Goal: Understand process/instructions: Learn how to perform a task or action

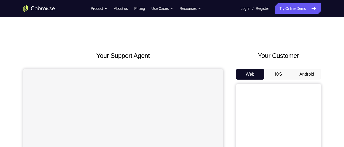
scroll to position [3, 0]
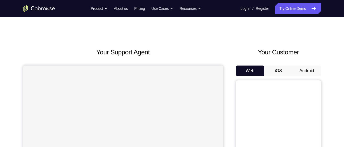
click at [280, 71] on button "iOS" at bounding box center [278, 71] width 28 height 11
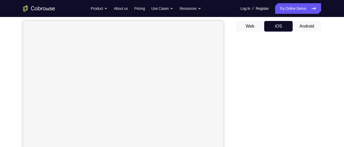
scroll to position [49, 0]
click at [304, 24] on button "Android" at bounding box center [307, 25] width 28 height 11
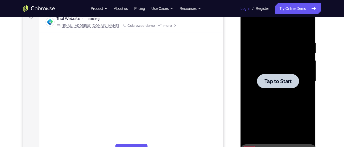
scroll to position [0, 0]
click at [279, 83] on span "Tap to Start" at bounding box center [277, 81] width 27 height 5
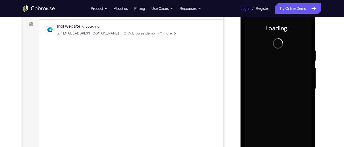
scroll to position [79, 0]
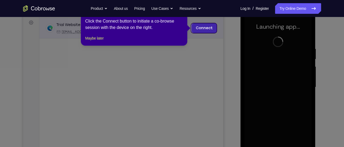
click at [215, 26] on link "Connect" at bounding box center [203, 28] width 25 height 10
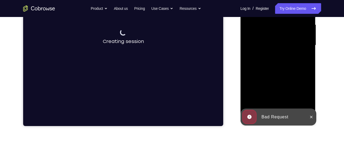
scroll to position [121, 0]
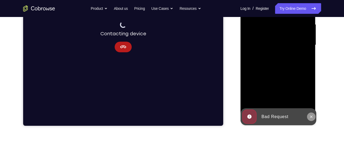
click at [311, 118] on icon at bounding box center [311, 117] width 4 height 4
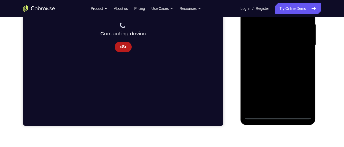
click at [282, 117] on div at bounding box center [278, 45] width 67 height 149
click at [279, 116] on div at bounding box center [278, 45] width 67 height 149
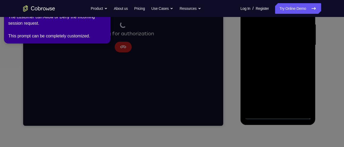
click at [299, 93] on icon at bounding box center [173, 73] width 350 height 150
click at [304, 94] on icon at bounding box center [173, 73] width 350 height 150
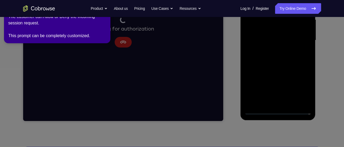
scroll to position [126, 0]
click at [65, 29] on div "The customer can Allow or Deny the incoming session request. This prompt can be…" at bounding box center [57, 27] width 98 height 26
click at [15, 45] on icon at bounding box center [173, 73] width 350 height 150
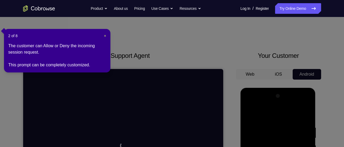
scroll to position [32, 0]
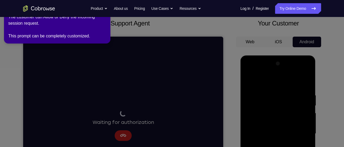
click at [93, 25] on div "The customer can Allow or Deny the incoming session request. This prompt can be…" at bounding box center [57, 27] width 98 height 26
click at [107, 16] on nav "Go back Powerful, Flexible and Trustworthy. Avoid all extra friction for both A…" at bounding box center [172, 8] width 344 height 17
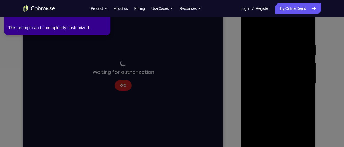
scroll to position [83, 0]
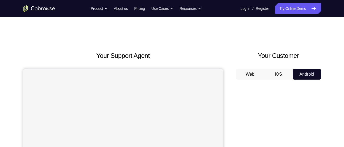
click at [303, 73] on button "Android" at bounding box center [307, 74] width 28 height 11
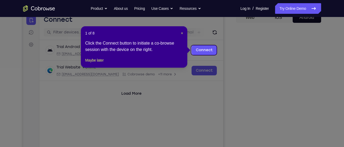
scroll to position [57, 0]
click at [180, 33] on header "1 of 8 ×" at bounding box center [134, 33] width 98 height 5
click at [181, 33] on span "×" at bounding box center [182, 33] width 2 height 4
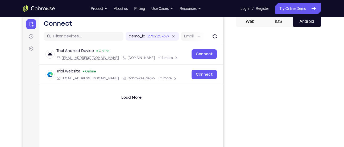
scroll to position [53, 0]
